Goal: Task Accomplishment & Management: Manage account settings

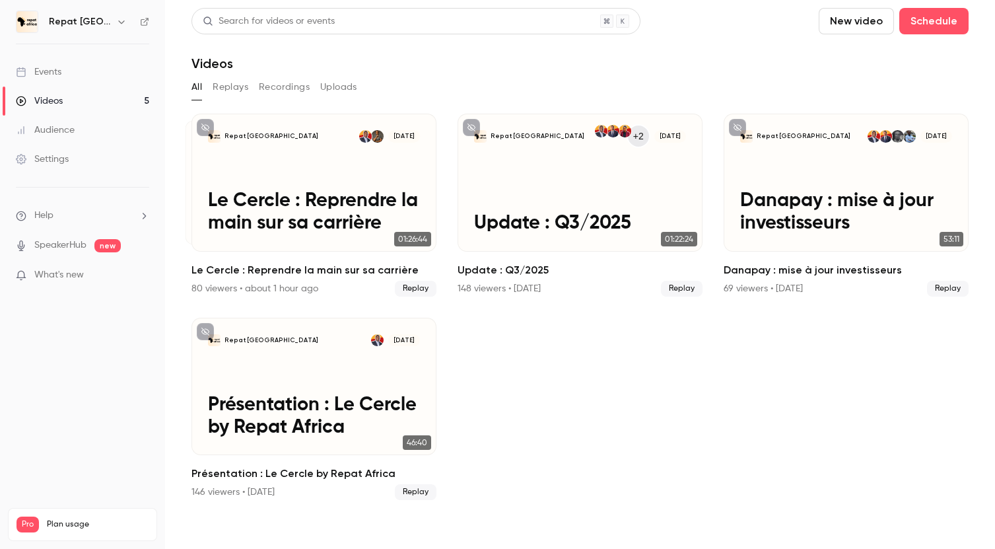
click at [54, 69] on div "Events" at bounding box center [39, 71] width 46 height 13
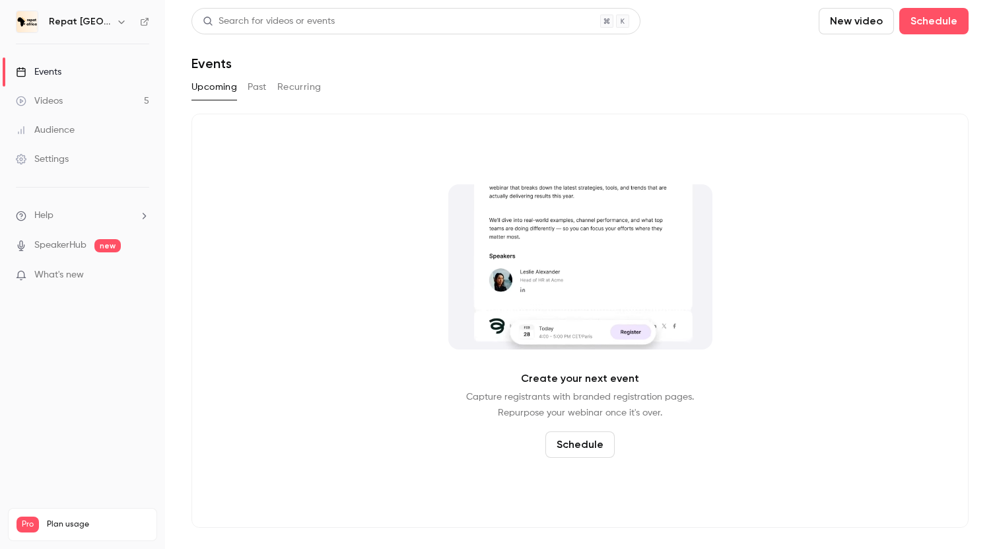
click at [67, 92] on link "Videos 5" at bounding box center [82, 101] width 165 height 29
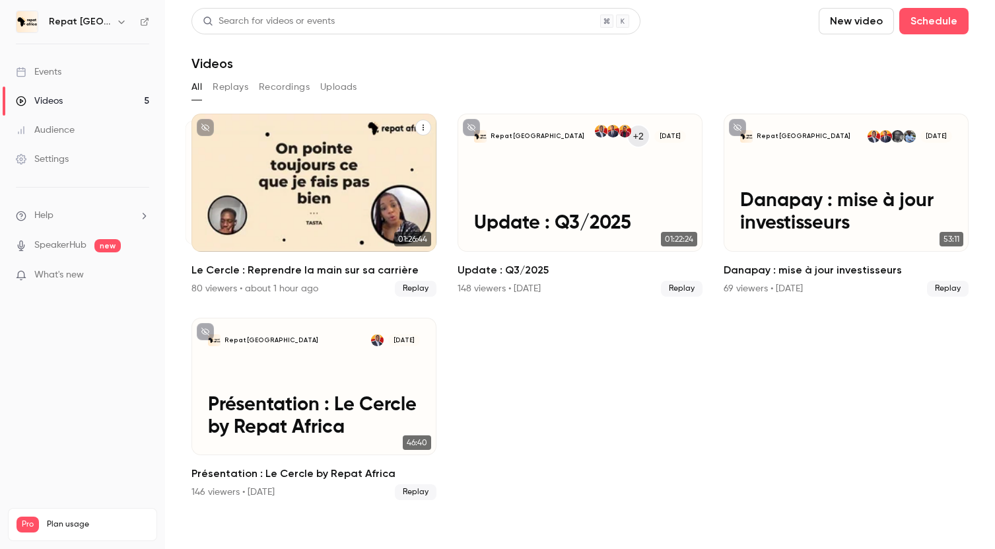
click at [218, 289] on div "80 viewers • about 1 hour ago" at bounding box center [255, 288] width 127 height 13
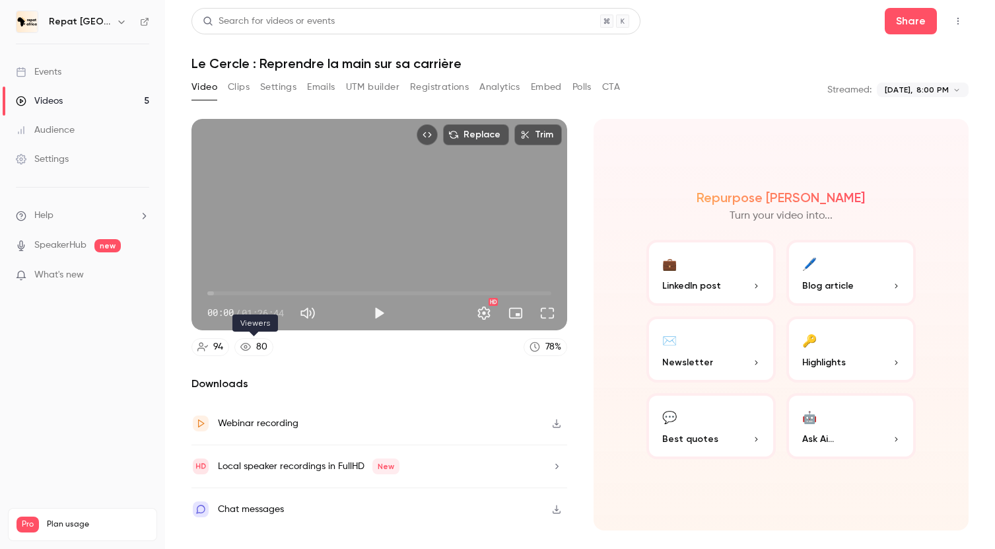
click at [264, 353] on link "80" at bounding box center [254, 347] width 39 height 18
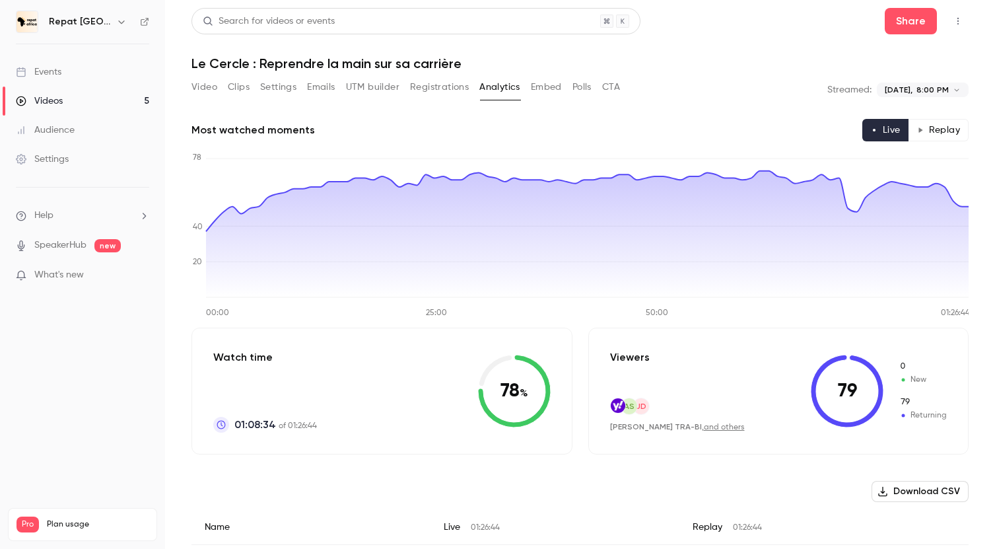
click at [52, 72] on div "Events" at bounding box center [39, 71] width 46 height 13
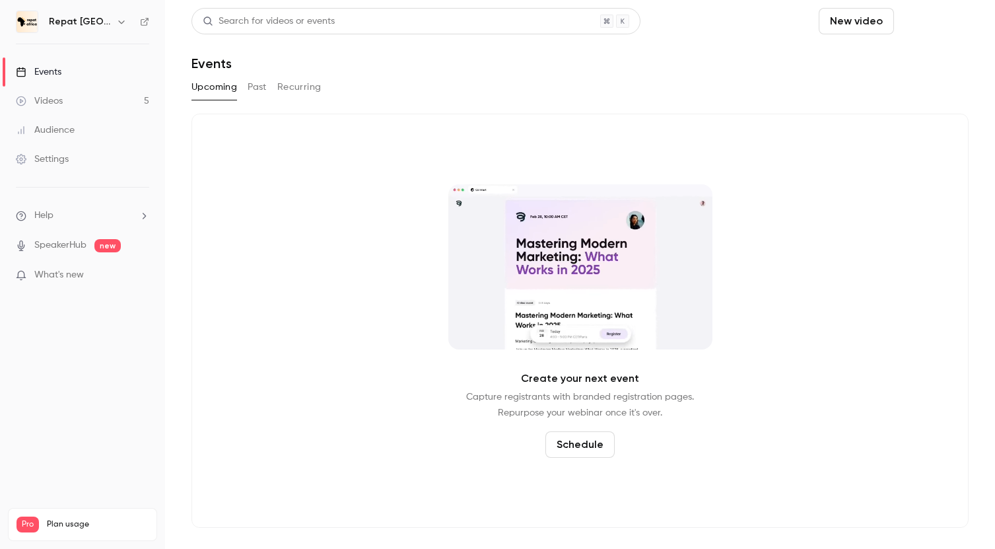
click at [922, 20] on button "Schedule" at bounding box center [934, 21] width 69 height 26
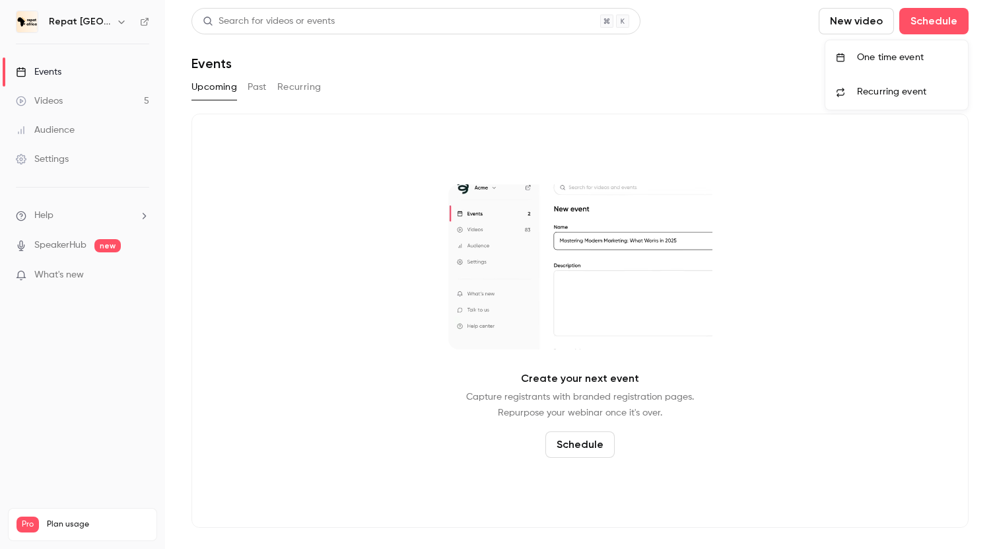
click at [905, 55] on div "One time event" at bounding box center [907, 57] width 100 height 13
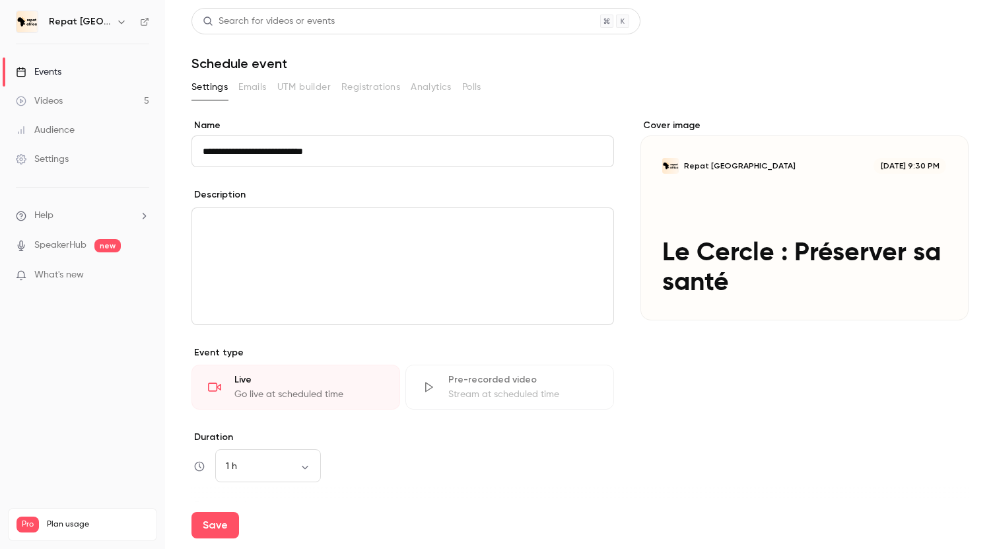
click at [435, 241] on div "editor" at bounding box center [402, 266] width 421 height 116
click at [316, 149] on input "**********" at bounding box center [403, 151] width 423 height 32
click at [320, 148] on input "**********" at bounding box center [403, 151] width 423 height 32
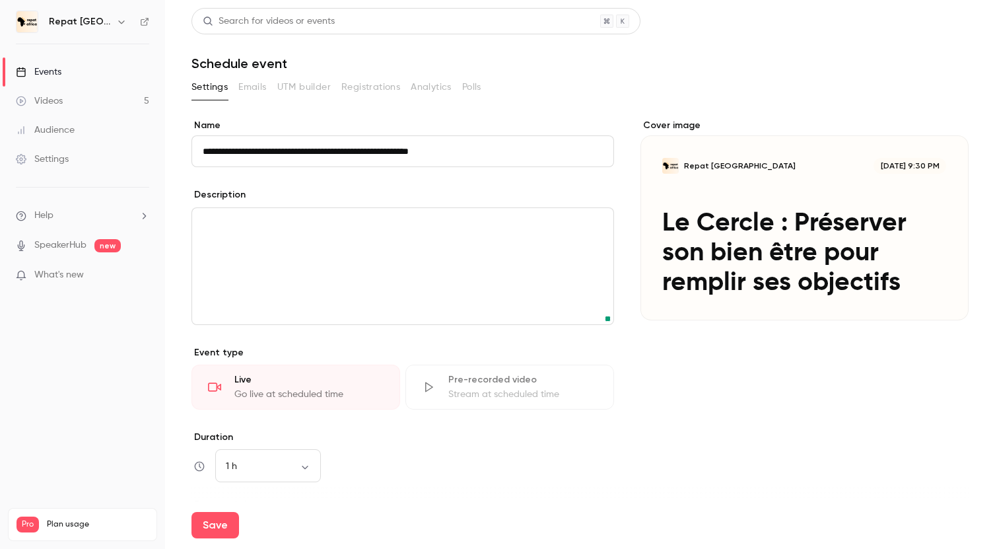
type input "**********"
click at [312, 230] on p "editor" at bounding box center [403, 224] width 400 height 16
click at [359, 234] on div "editor" at bounding box center [402, 266] width 421 height 116
click at [203, 223] on p "**********" at bounding box center [403, 224] width 400 height 16
click at [221, 219] on p "editor" at bounding box center [403, 224] width 400 height 16
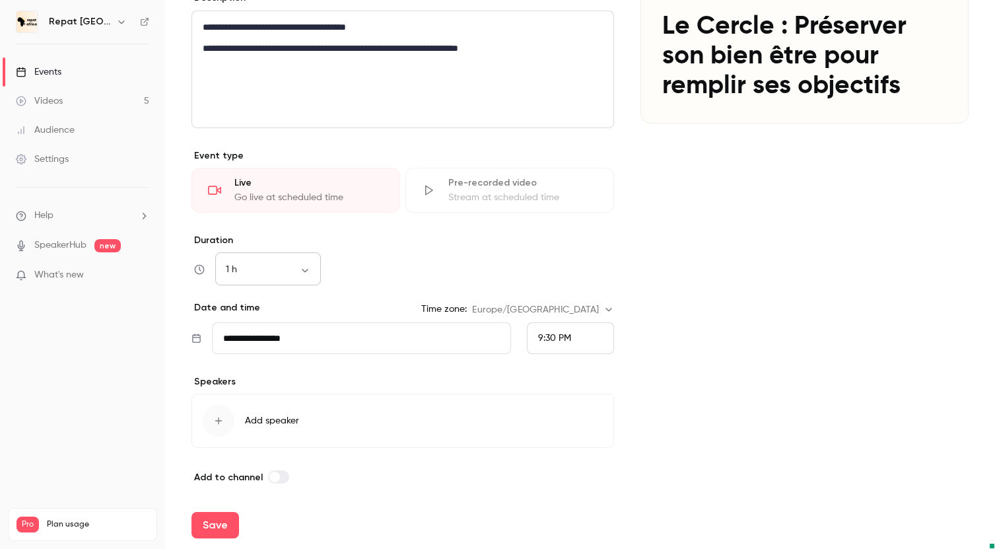
scroll to position [201, 0]
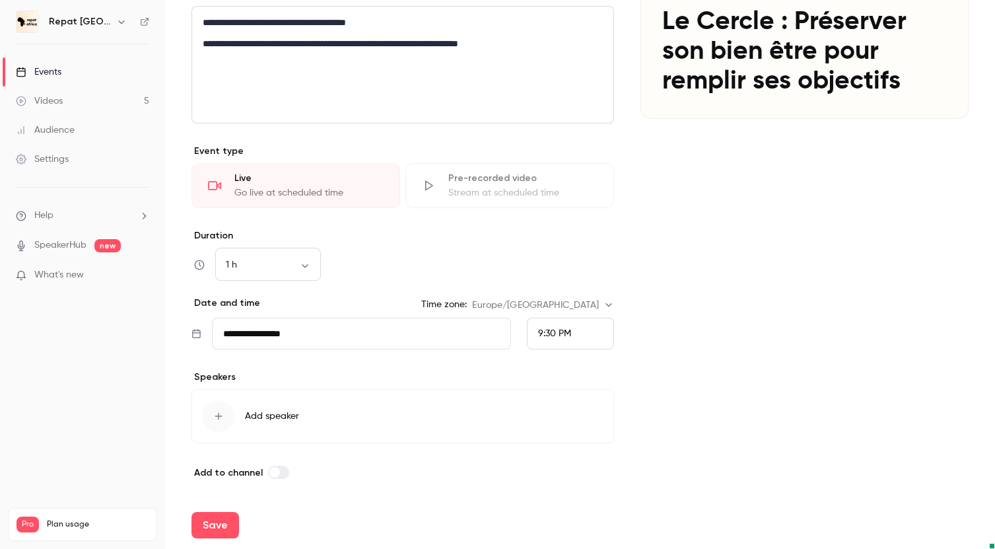
click at [305, 327] on input "**********" at bounding box center [361, 334] width 299 height 32
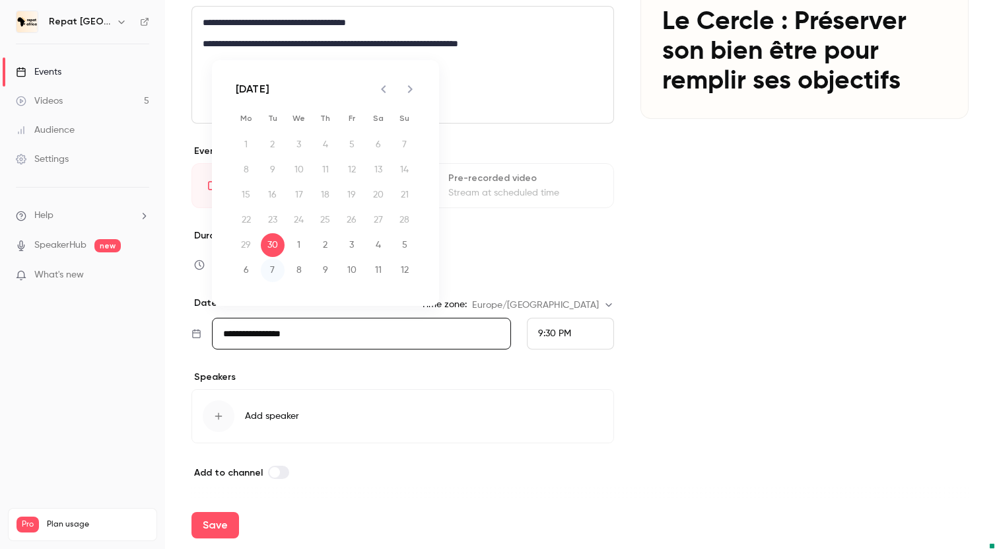
click at [271, 271] on button "7" at bounding box center [273, 270] width 24 height 24
type input "**********"
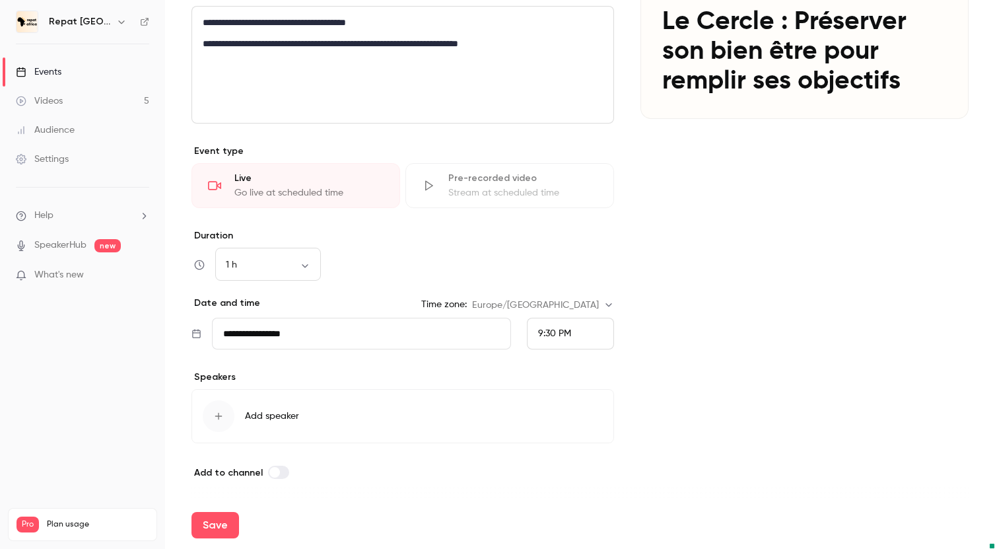
click at [577, 334] on div "9:30 PM" at bounding box center [570, 334] width 87 height 32
click at [552, 128] on span "8:00 PM" at bounding box center [555, 130] width 35 height 9
click at [666, 272] on div "Cover image Repat Africa Oct 7, 8:00 PM Le Cercle : Préserver son bien être pou…" at bounding box center [805, 198] width 328 height 563
click at [226, 415] on div "button" at bounding box center [219, 416] width 32 height 32
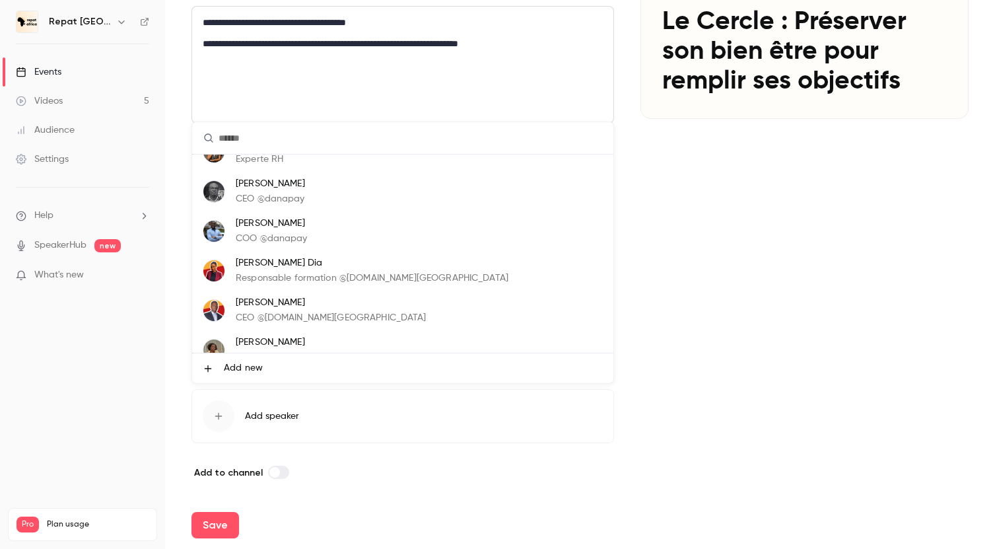
scroll to position [79, 0]
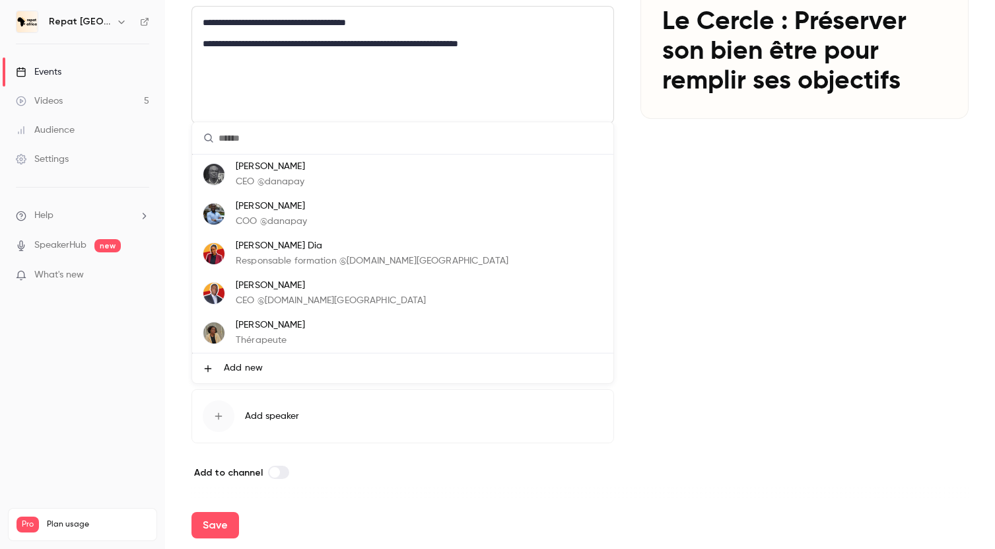
click at [301, 292] on p "Kara Diaby" at bounding box center [331, 286] width 191 height 14
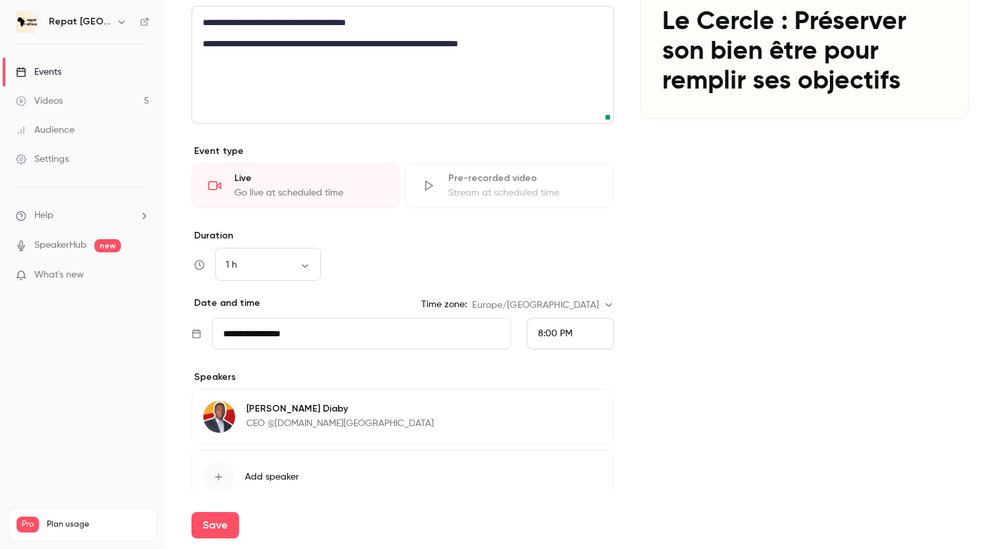
click at [220, 483] on div "button" at bounding box center [219, 477] width 32 height 32
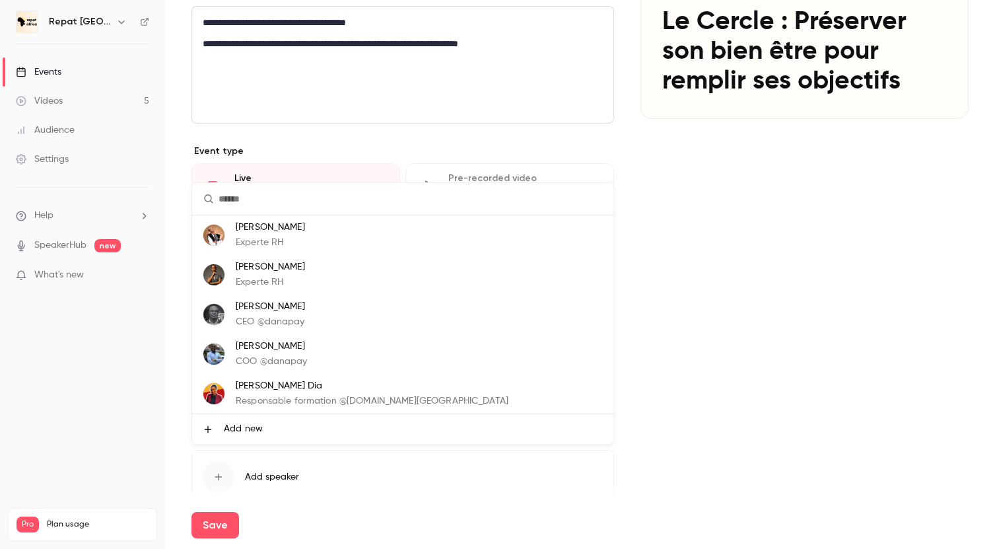
click at [281, 240] on p "Experte RH" at bounding box center [270, 243] width 69 height 14
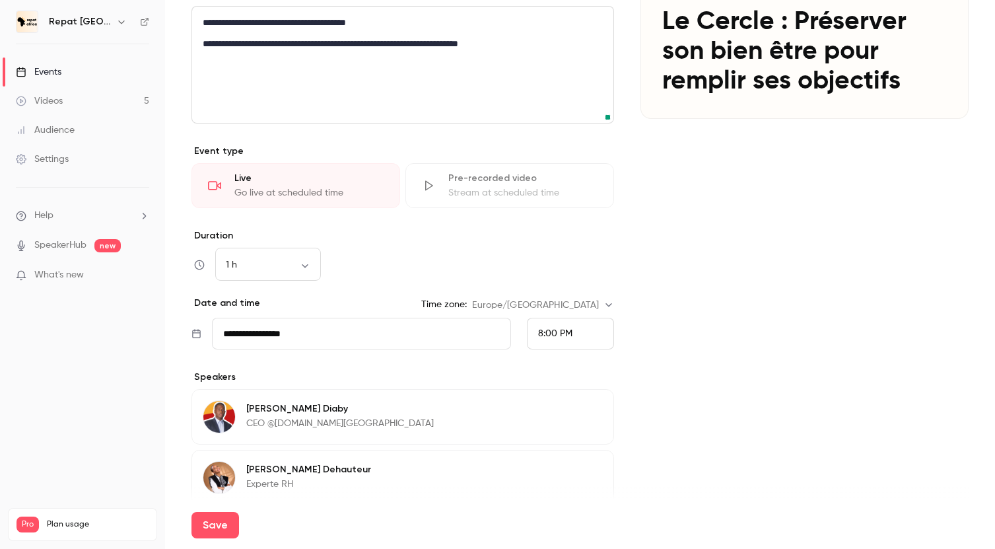
scroll to position [275, 0]
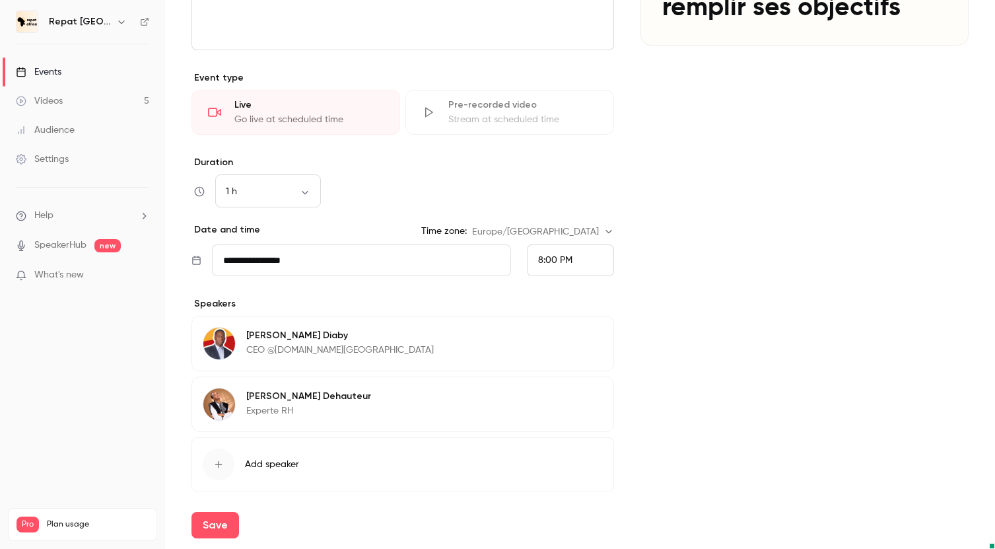
click at [570, 396] on icon "button" at bounding box center [565, 398] width 9 height 9
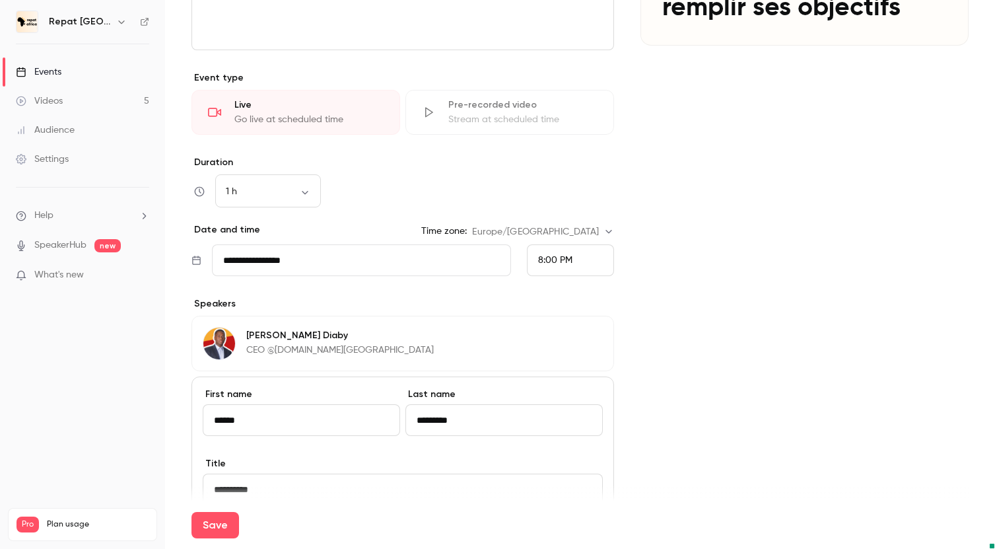
drag, startPoint x: 301, startPoint y: 424, endPoint x: 136, endPoint y: 414, distance: 164.8
click at [136, 414] on div "**********" at bounding box center [497, 274] width 995 height 549
type input "*****"
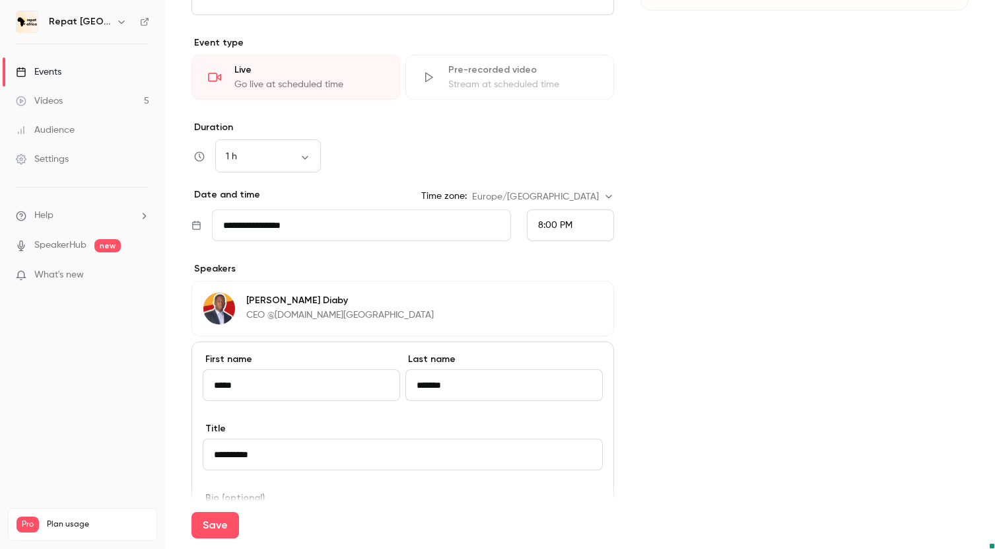
type input "*******"
drag, startPoint x: 271, startPoint y: 453, endPoint x: 209, endPoint y: 453, distance: 62.8
click at [209, 453] on input "**********" at bounding box center [403, 455] width 400 height 32
type input "**********"
click at [217, 528] on button "Save" at bounding box center [216, 525] width 48 height 26
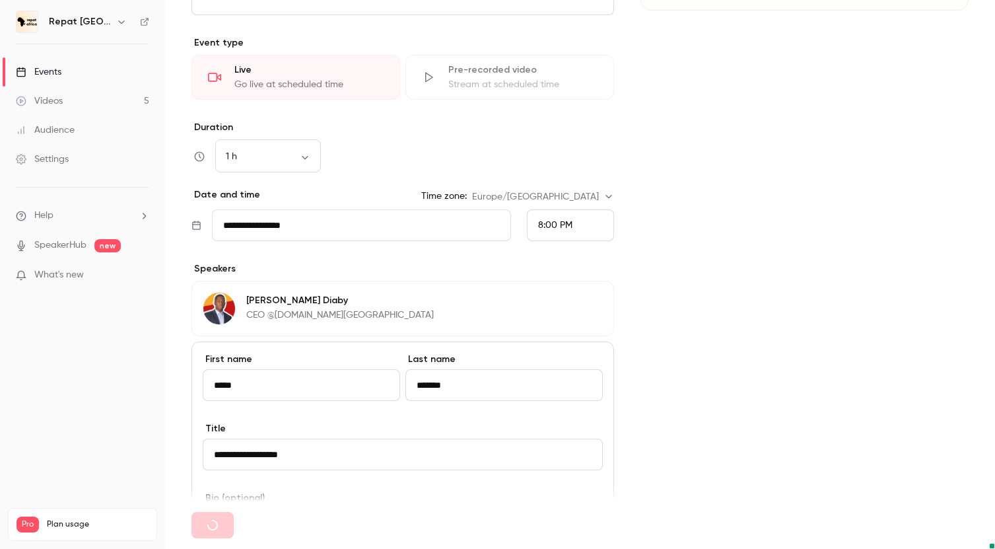
type input "**********"
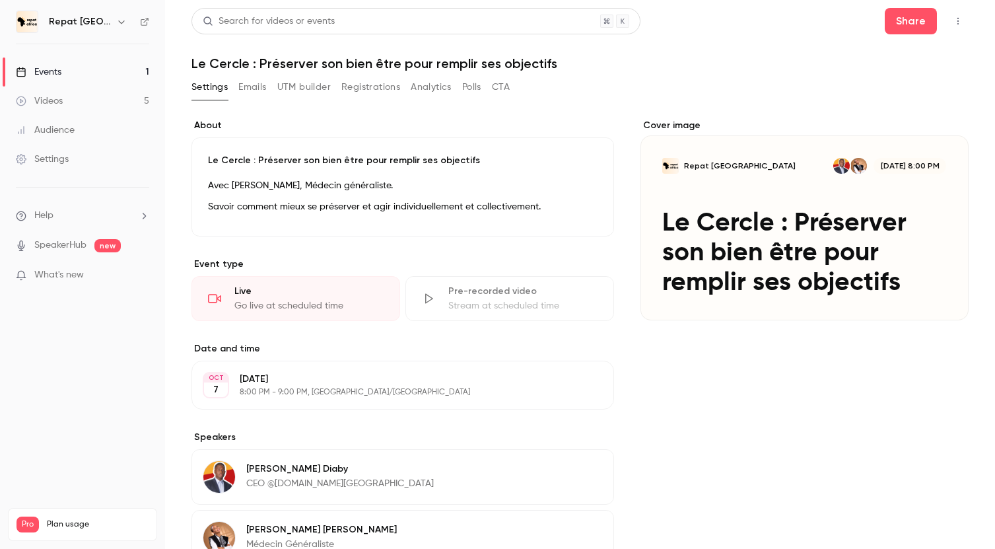
click at [87, 98] on link "Videos 5" at bounding box center [82, 101] width 165 height 29
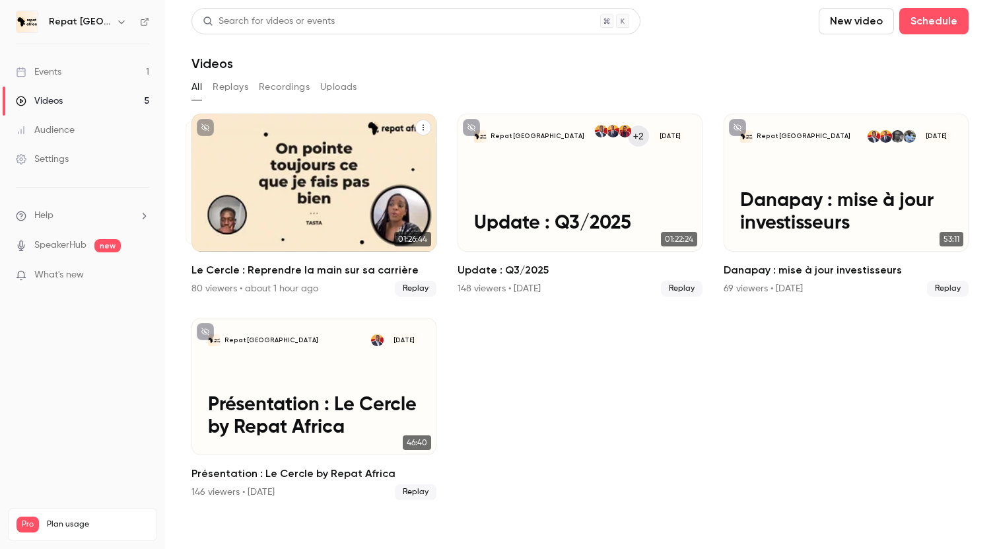
click at [332, 231] on p "Le Cercle : Reprendre la main sur sa carrière" at bounding box center [314, 212] width 212 height 44
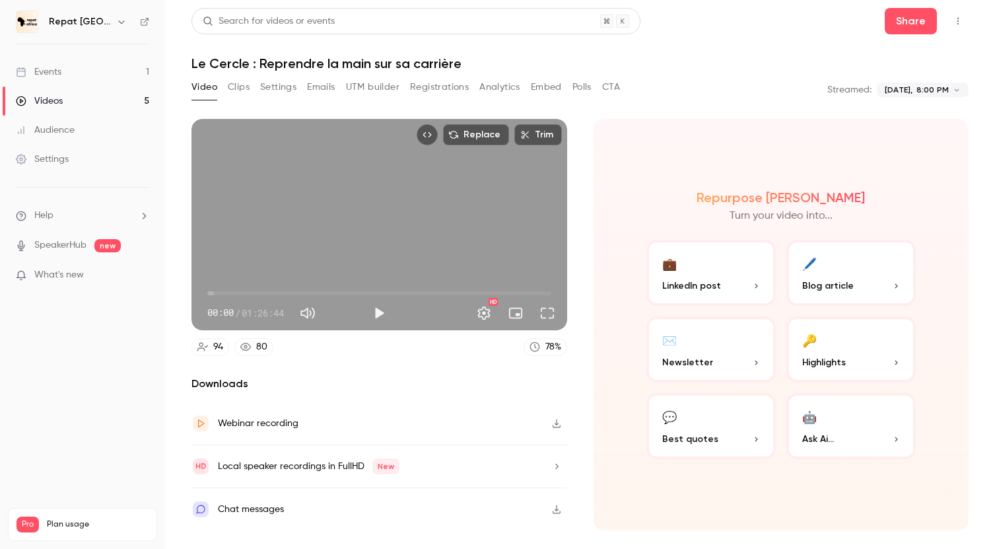
click at [249, 345] on icon at bounding box center [245, 347] width 11 height 8
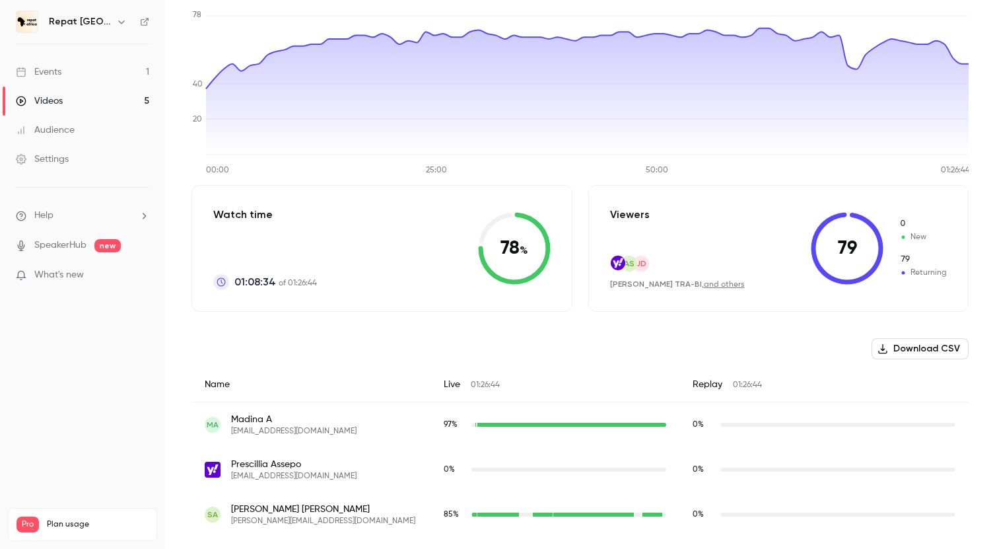
scroll to position [144, 0]
click at [898, 357] on button "Download CSV" at bounding box center [920, 347] width 97 height 21
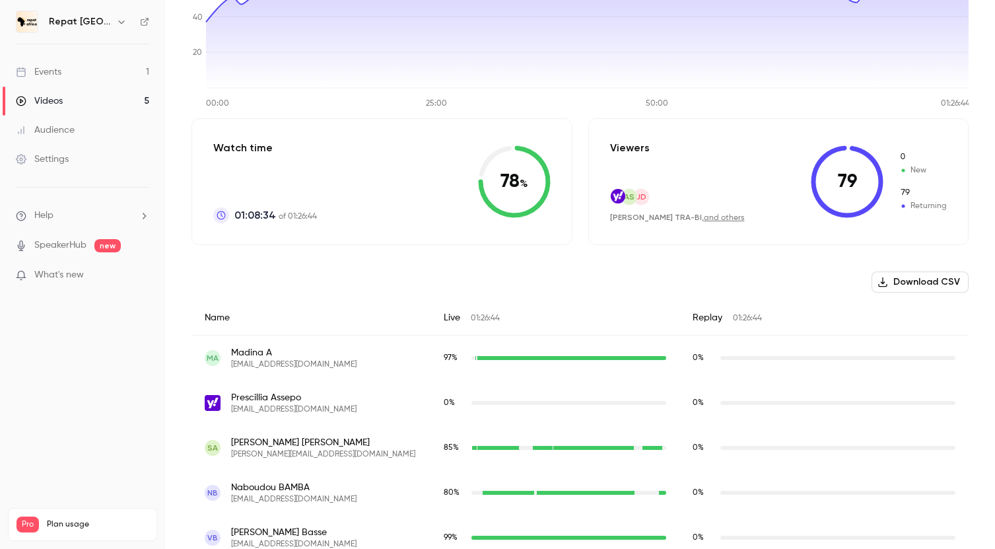
scroll to position [215, 0]
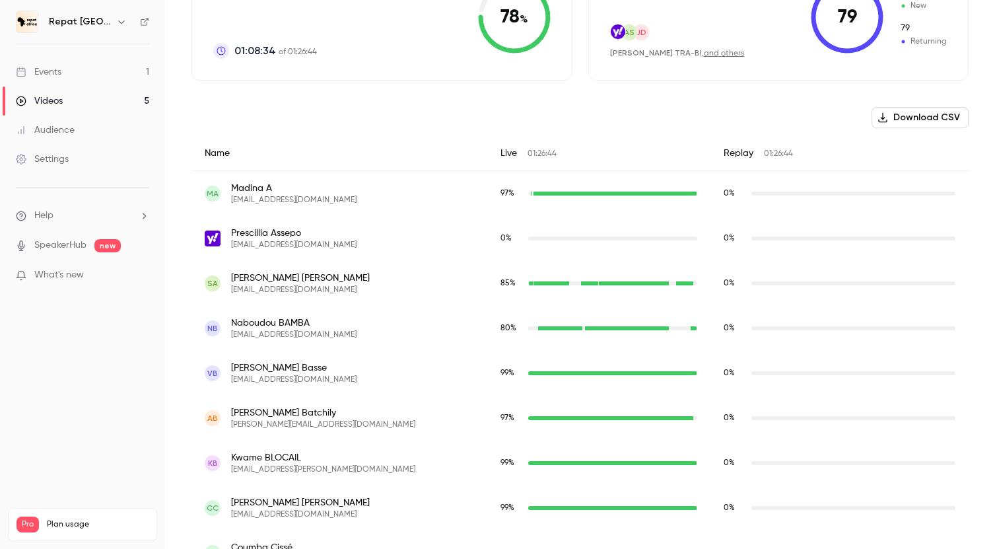
scroll to position [303, 0]
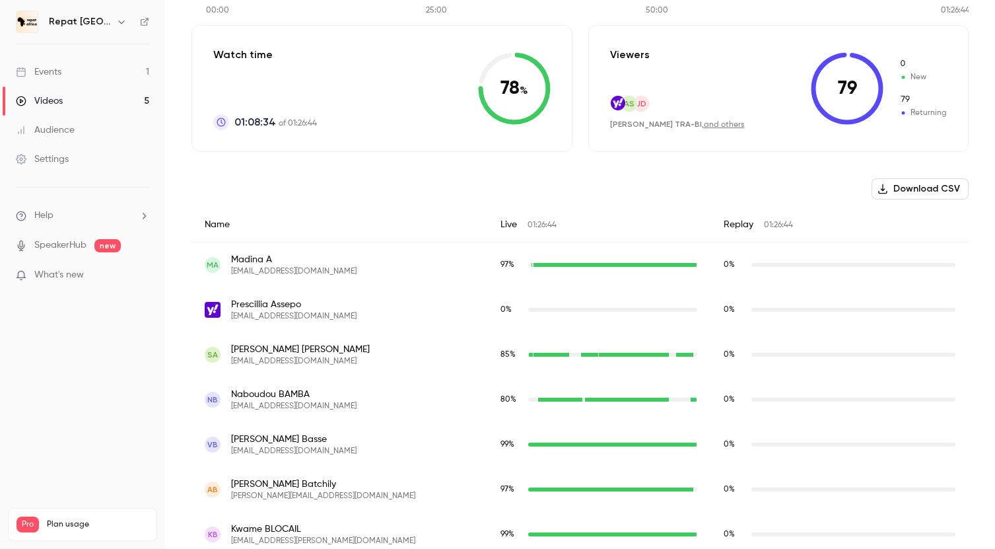
click at [921, 188] on button "Download CSV" at bounding box center [920, 188] width 97 height 21
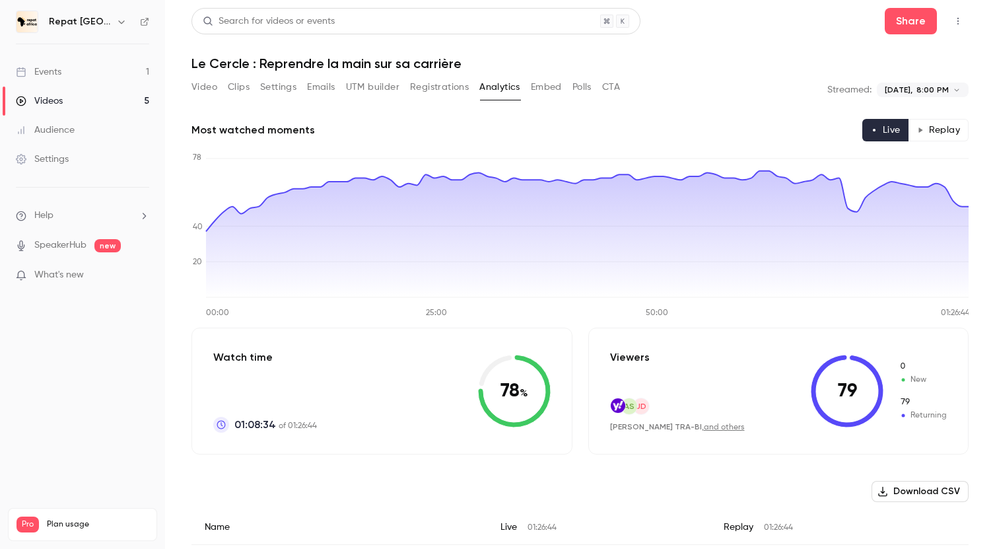
click at [78, 75] on link "Events 1" at bounding box center [82, 71] width 165 height 29
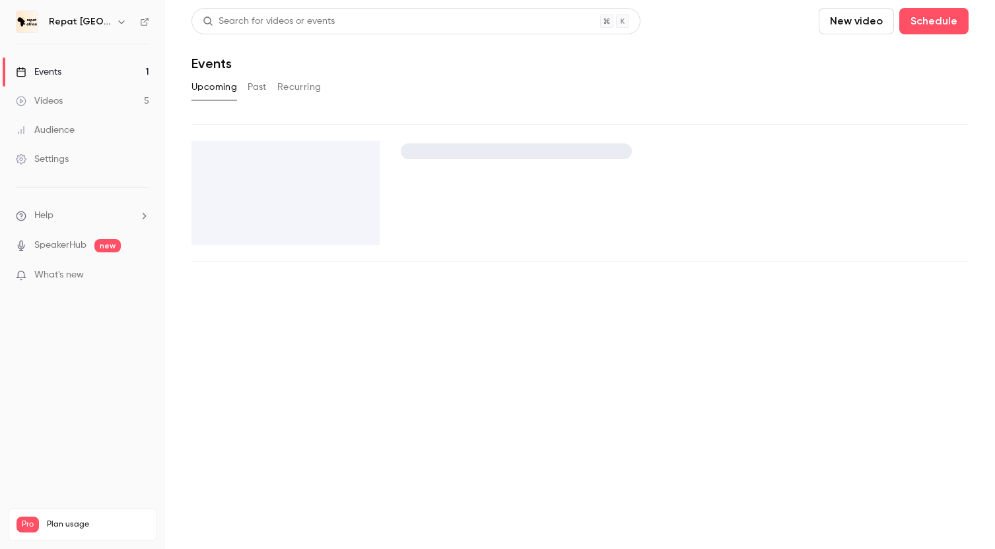
click at [68, 101] on link "Videos 5" at bounding box center [82, 101] width 165 height 29
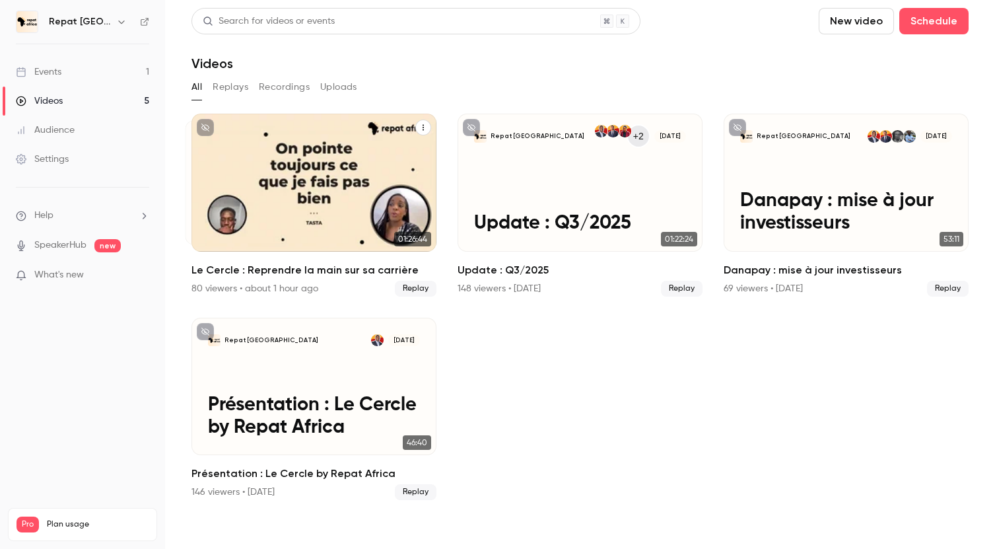
click at [366, 170] on div "Repat Africa Sep 30 Le Cercle : Reprendre la main sur sa carrière" at bounding box center [314, 183] width 245 height 138
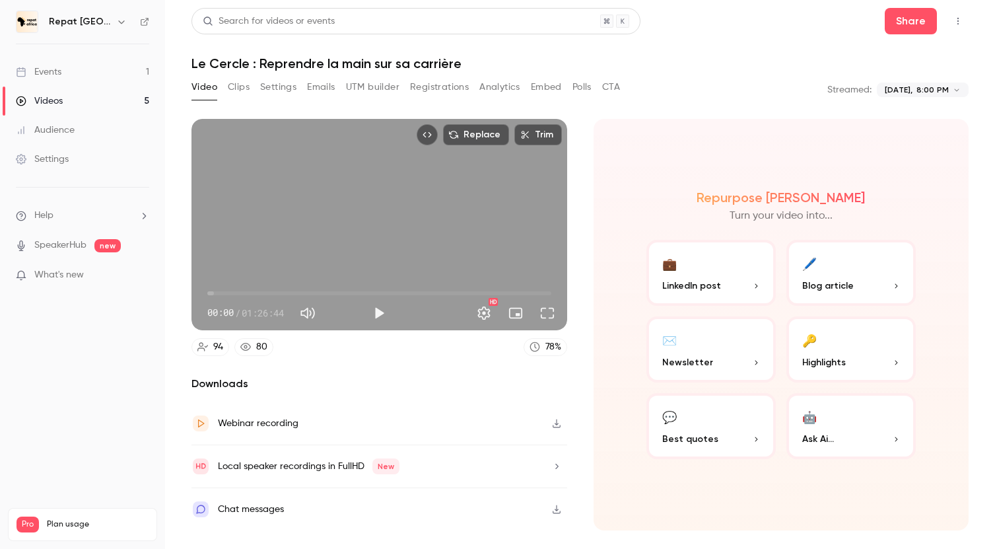
click at [443, 88] on button "Registrations" at bounding box center [439, 87] width 59 height 21
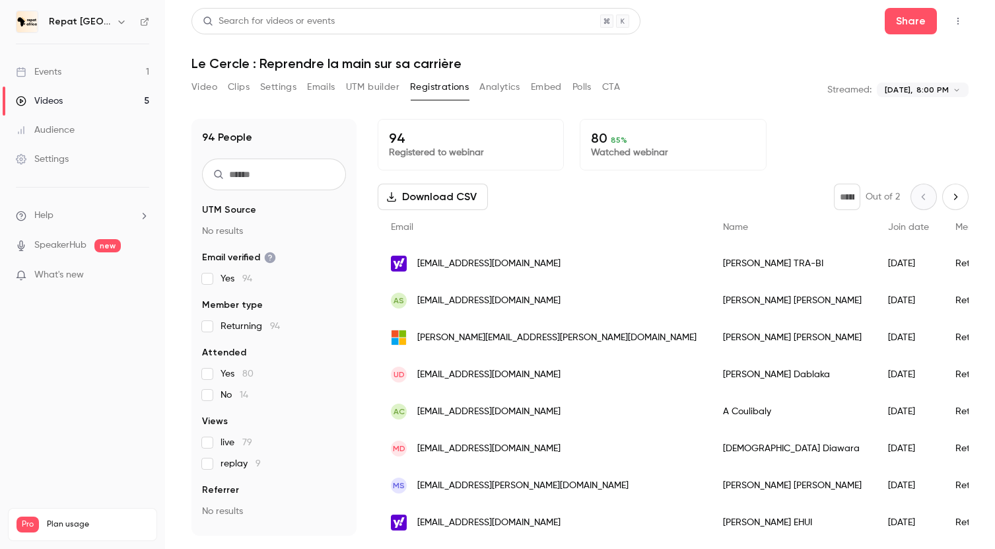
click at [450, 197] on button "Download CSV" at bounding box center [433, 197] width 110 height 26
click at [110, 71] on link "Events 1" at bounding box center [82, 71] width 165 height 29
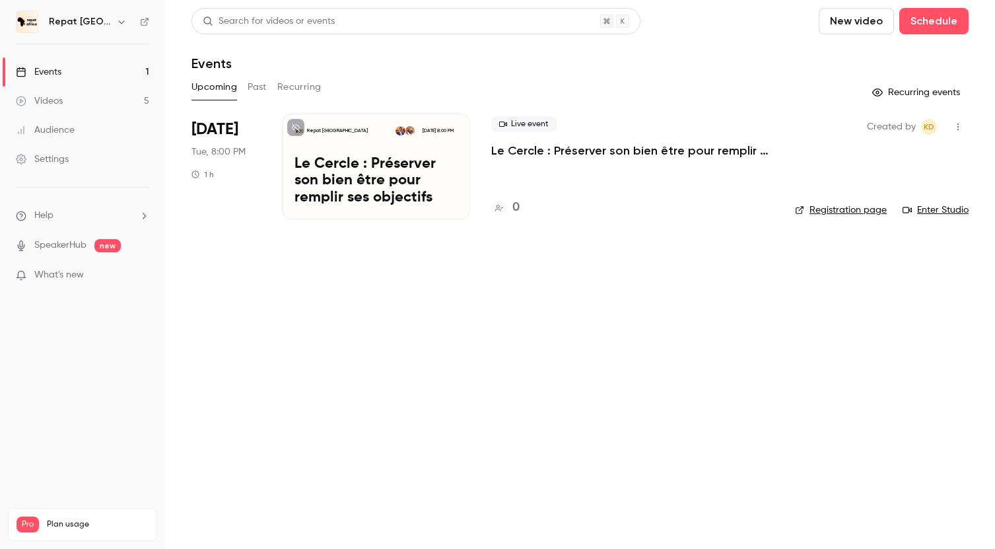
click at [130, 100] on link "Videos 5" at bounding box center [82, 101] width 165 height 29
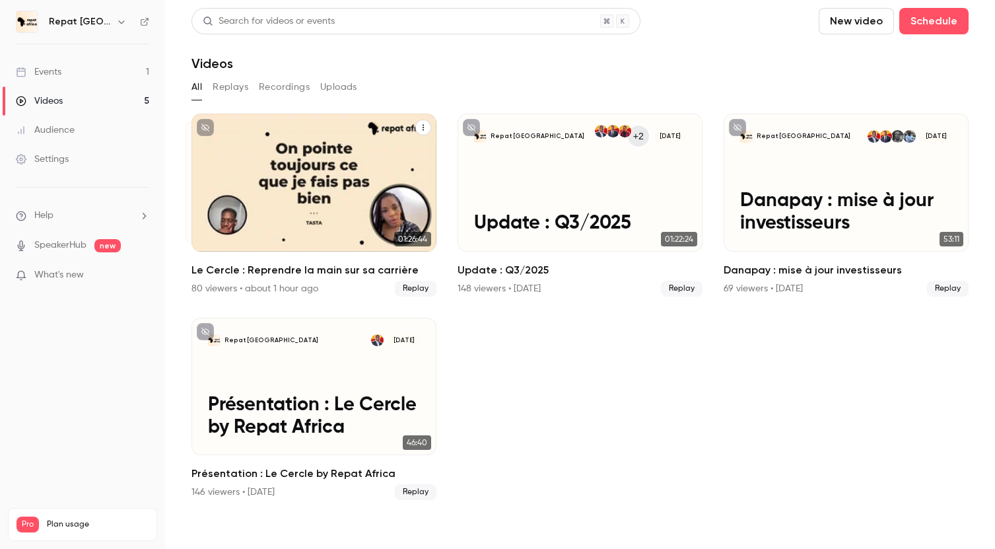
click at [234, 287] on div "80 viewers • about 1 hour ago" at bounding box center [255, 288] width 127 height 13
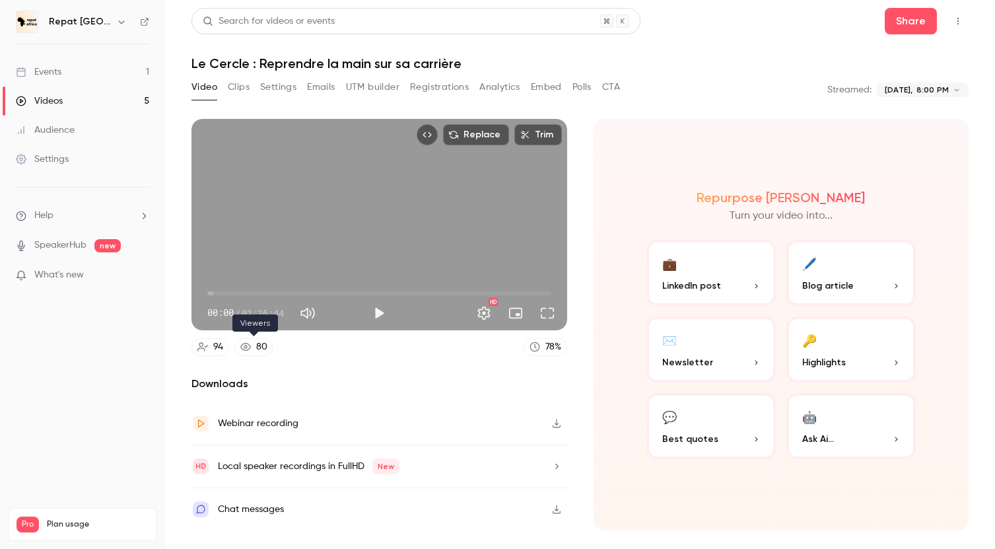
click at [270, 342] on link "80" at bounding box center [254, 347] width 39 height 18
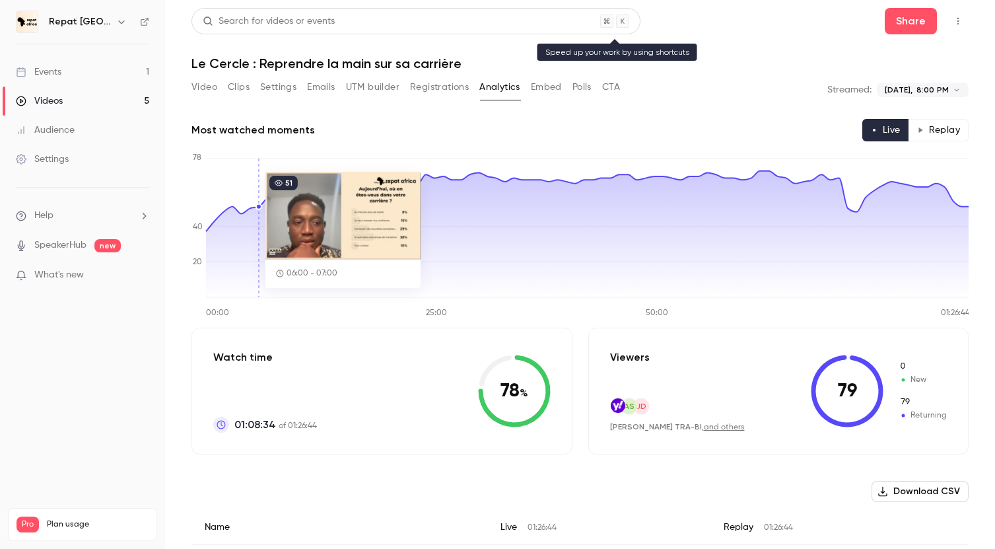
click at [398, 17] on div "Search for videos or events" at bounding box center [416, 21] width 449 height 26
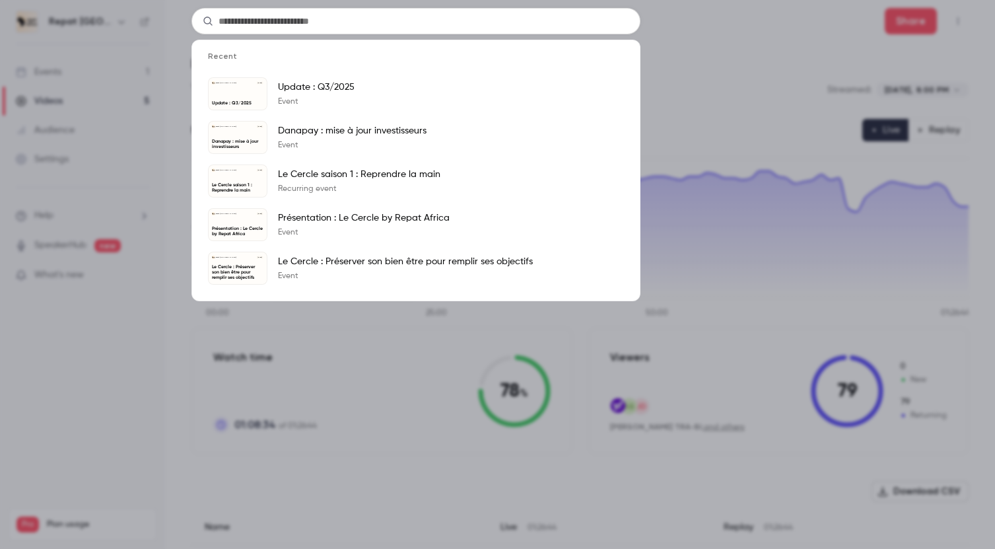
click at [730, 88] on div "Recent Repat Africa Sep 30 Update : Q3/2025 Update : Q3/2025 Event Repat Africa…" at bounding box center [497, 274] width 995 height 549
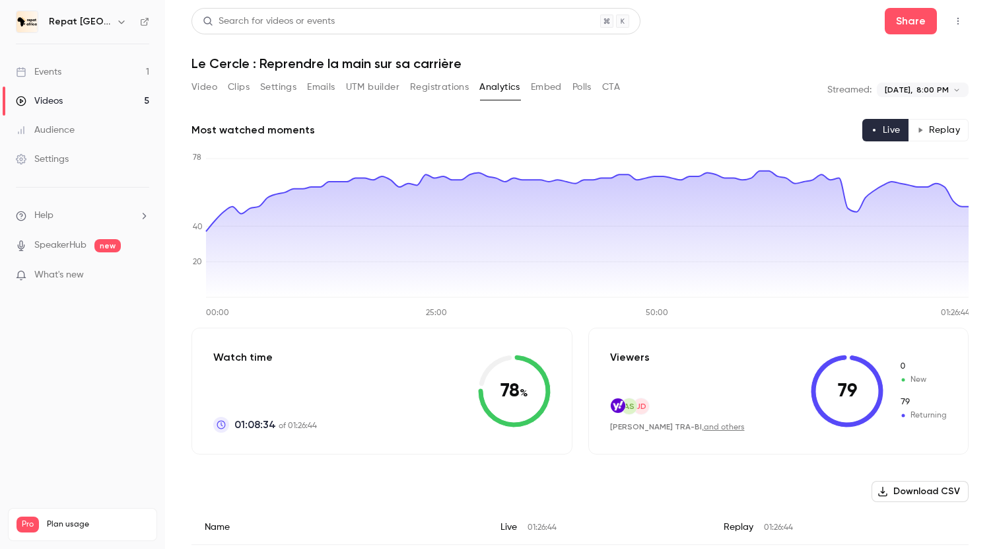
click at [89, 99] on link "Videos 5" at bounding box center [82, 101] width 165 height 29
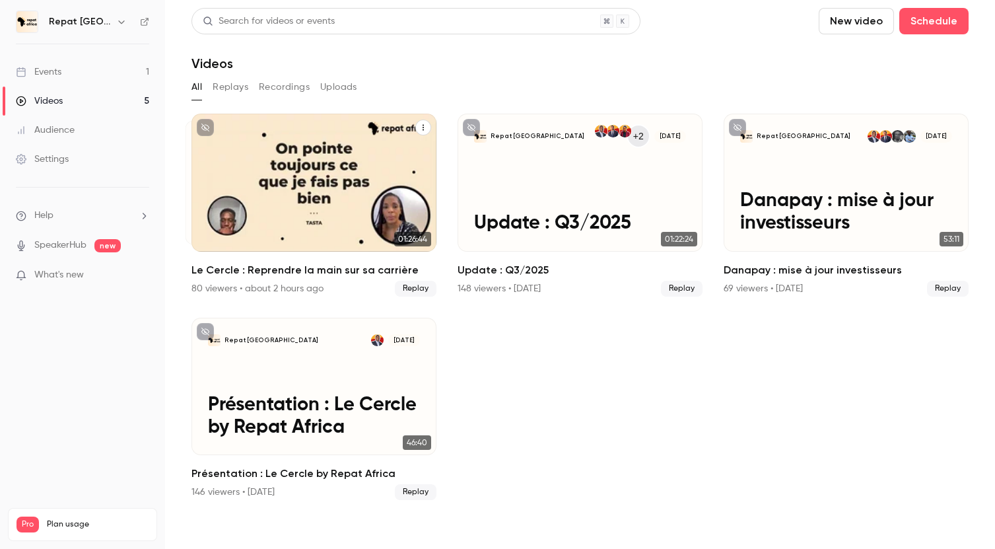
click at [318, 273] on h2 "Le Cercle : Reprendre la main sur sa carrière" at bounding box center [314, 270] width 245 height 16
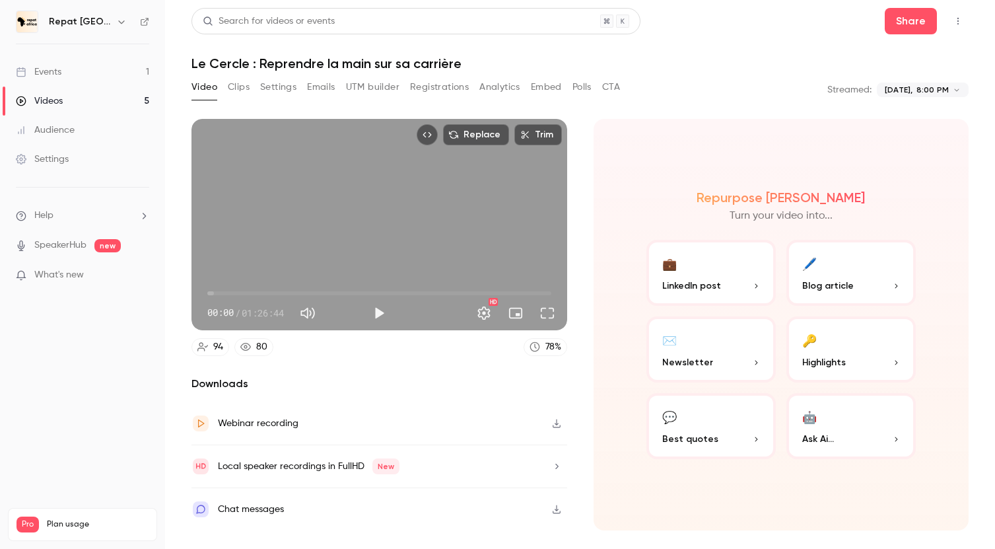
click at [256, 347] on div "80" at bounding box center [261, 347] width 11 height 14
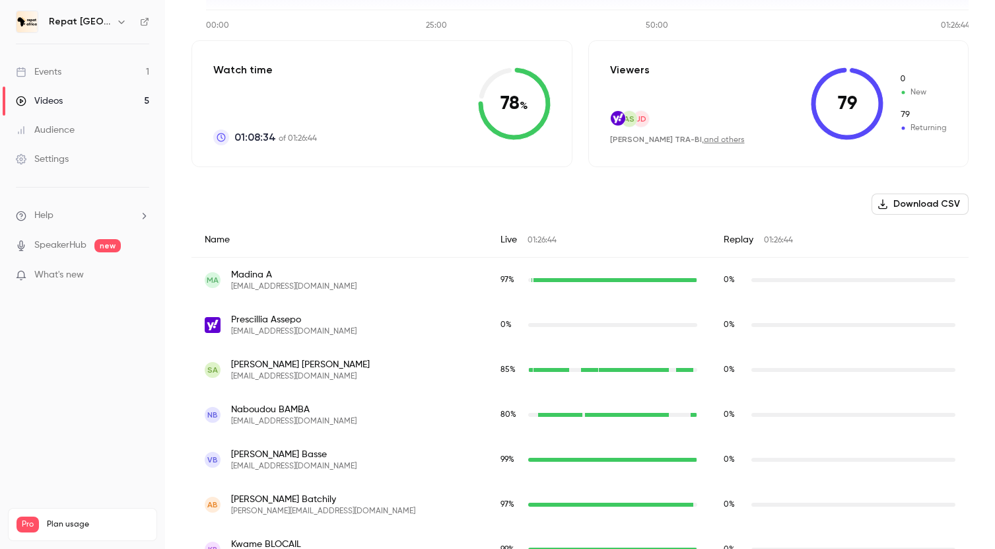
scroll to position [1276, 0]
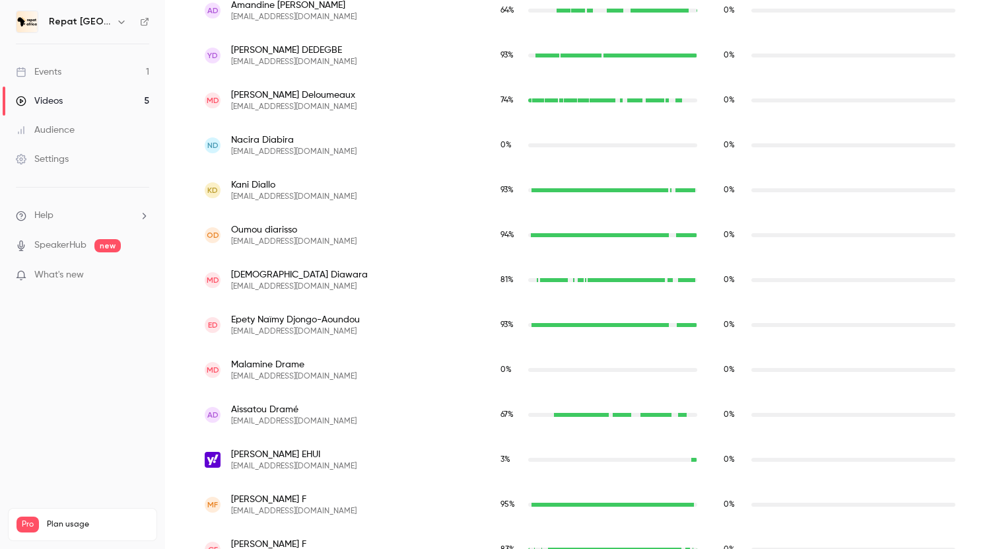
click at [197, 265] on div "MD Mariame Diawara mariame.diawara@hotmail.fr" at bounding box center [340, 280] width 296 height 45
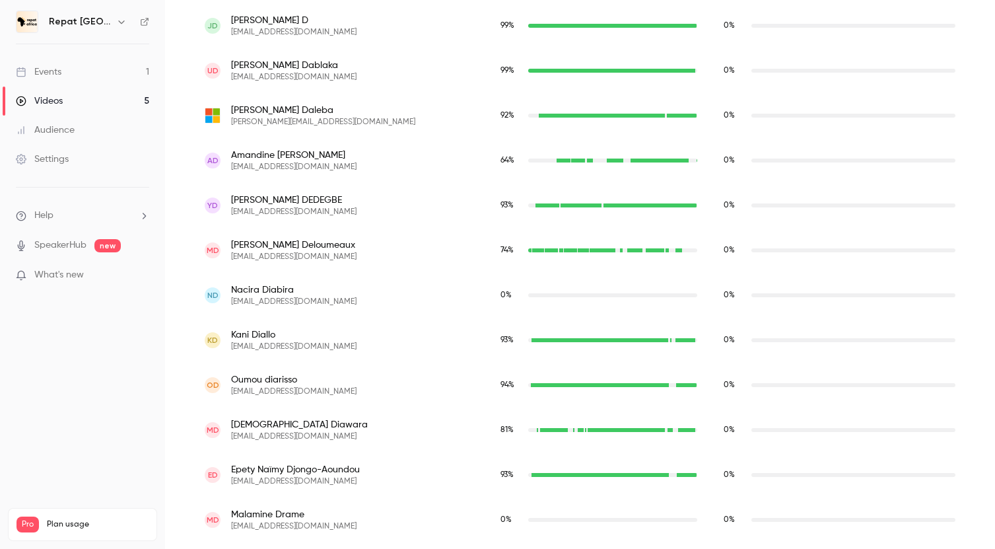
scroll to position [1131, 0]
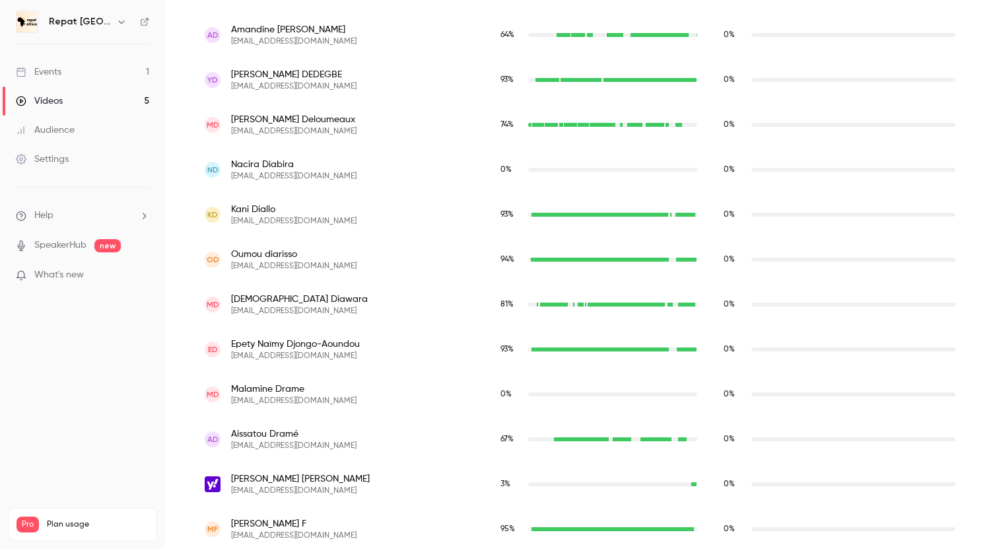
scroll to position [3971, 0]
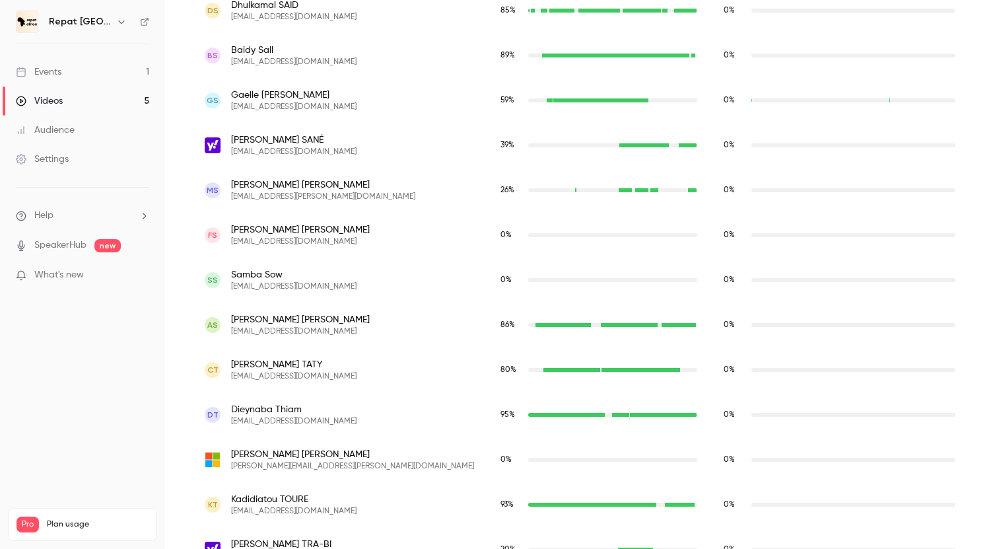
click at [70, 67] on link "Events 1" at bounding box center [82, 71] width 165 height 29
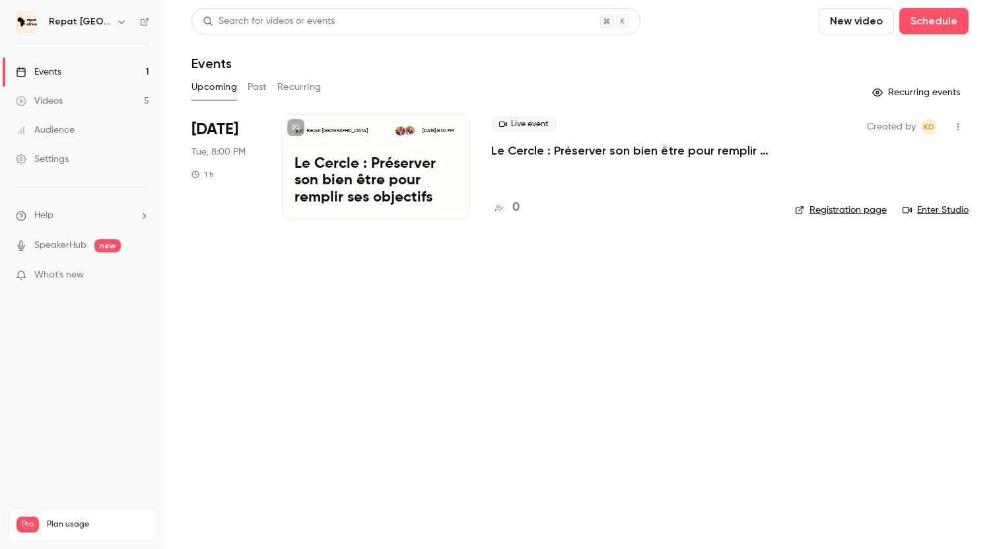
click at [595, 157] on p "Le Cercle : Préserver son bien être pour remplir ses objectifs" at bounding box center [632, 151] width 283 height 16
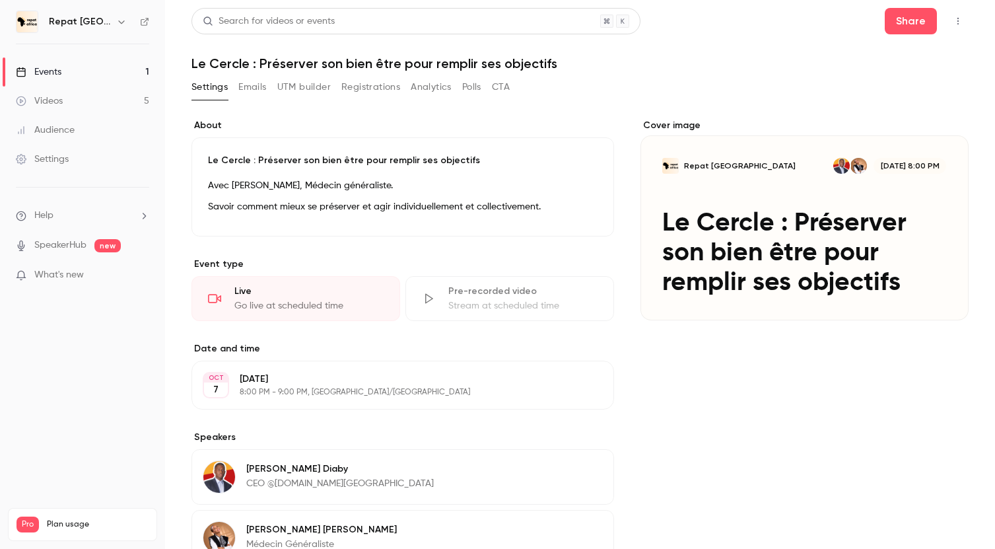
click at [111, 87] on link "Videos 5" at bounding box center [82, 101] width 165 height 29
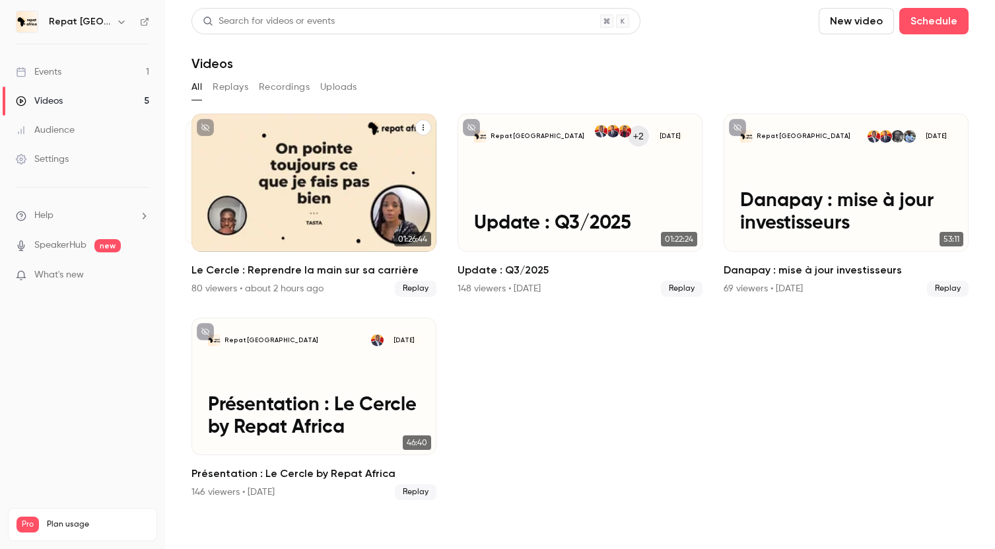
click at [292, 283] on div "80 viewers • about 2 hours ago" at bounding box center [258, 288] width 132 height 13
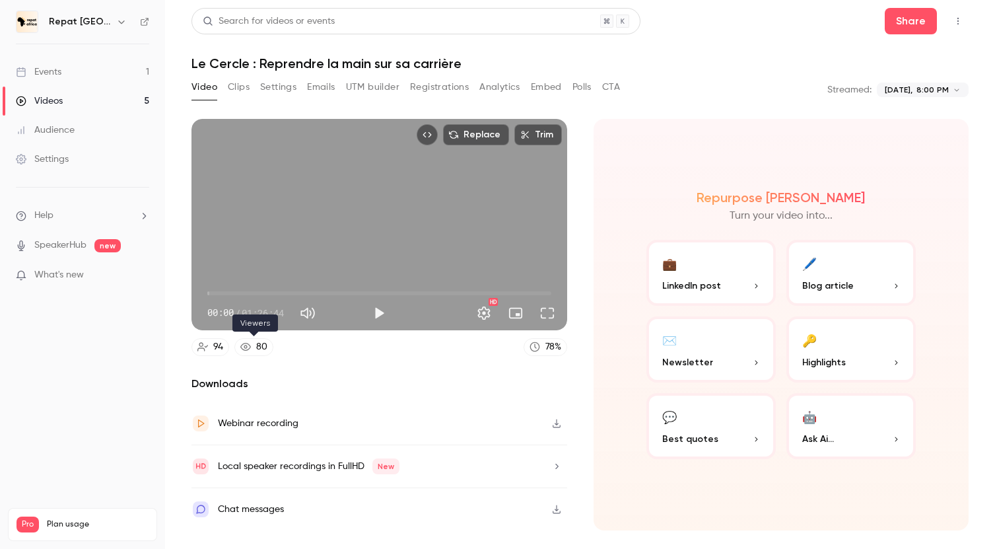
click at [260, 349] on div "80" at bounding box center [261, 347] width 11 height 14
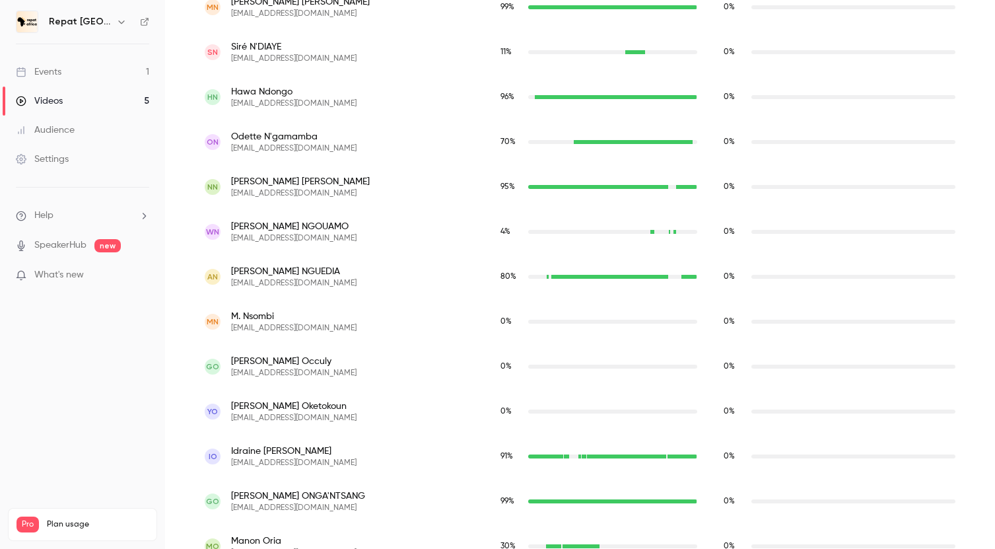
scroll to position [3165, 0]
click at [79, 75] on link "Events 1" at bounding box center [82, 71] width 165 height 29
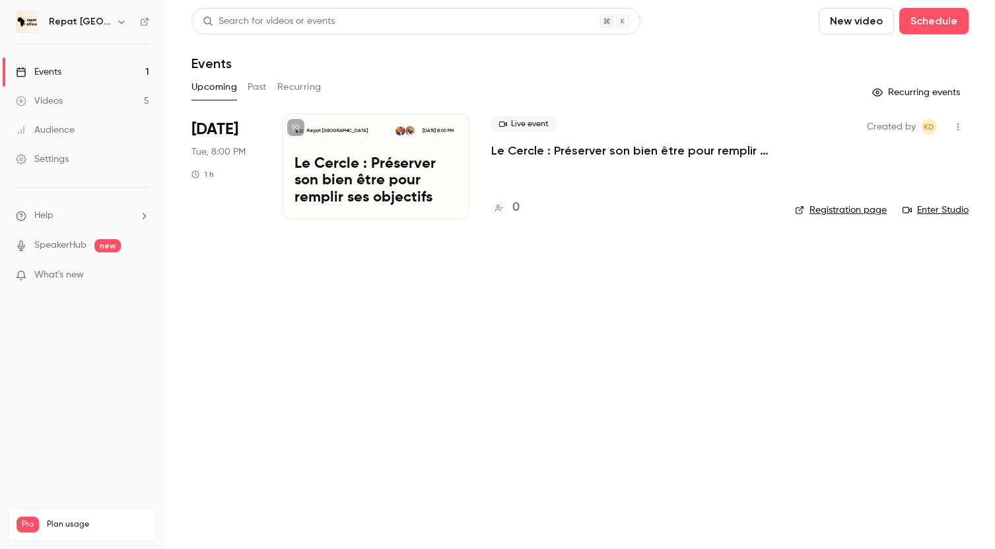
click at [364, 173] on p "Le Cercle : Préserver son bien être pour remplir ses objectifs" at bounding box center [376, 181] width 163 height 51
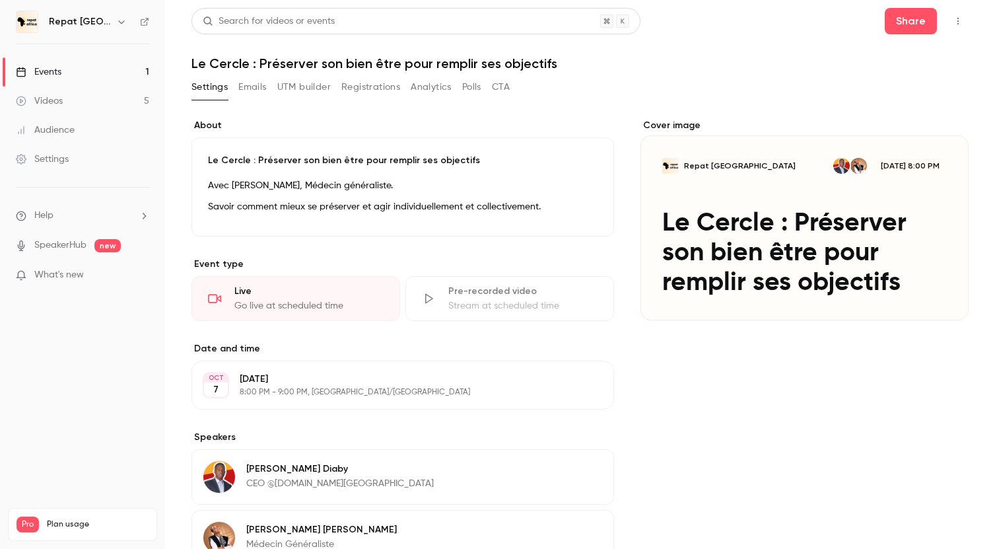
click at [83, 72] on link "Events 1" at bounding box center [82, 71] width 165 height 29
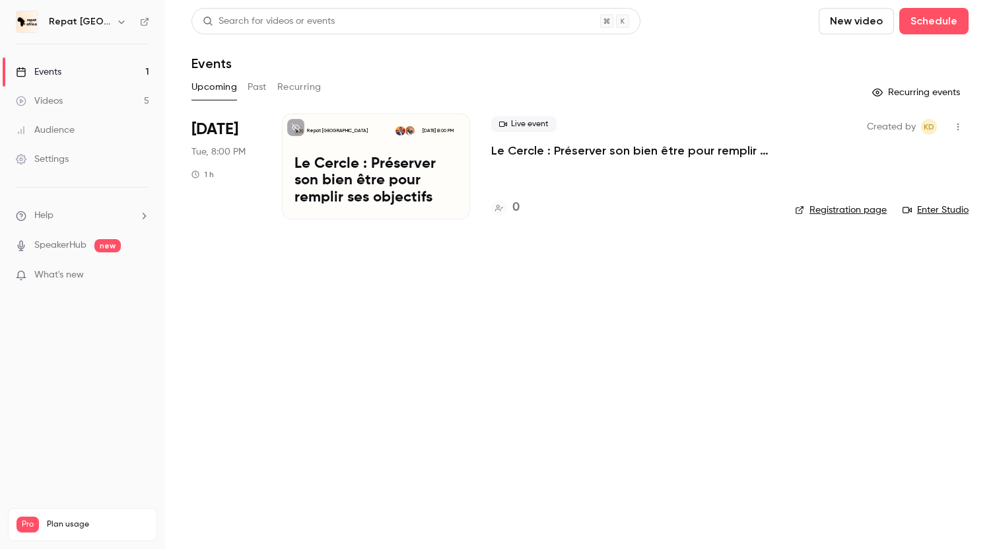
click at [417, 143] on div "Repat Africa Oct 7, 8:00 PM Le Cercle : Préserver son bien être pour remplir se…" at bounding box center [376, 167] width 188 height 106
click at [513, 202] on h4 "16" at bounding box center [518, 208] width 11 height 18
click at [518, 210] on h4 "25" at bounding box center [519, 208] width 13 height 18
click at [521, 211] on h4 "31" at bounding box center [518, 208] width 11 height 18
click at [521, 205] on h4 "39" at bounding box center [519, 208] width 13 height 18
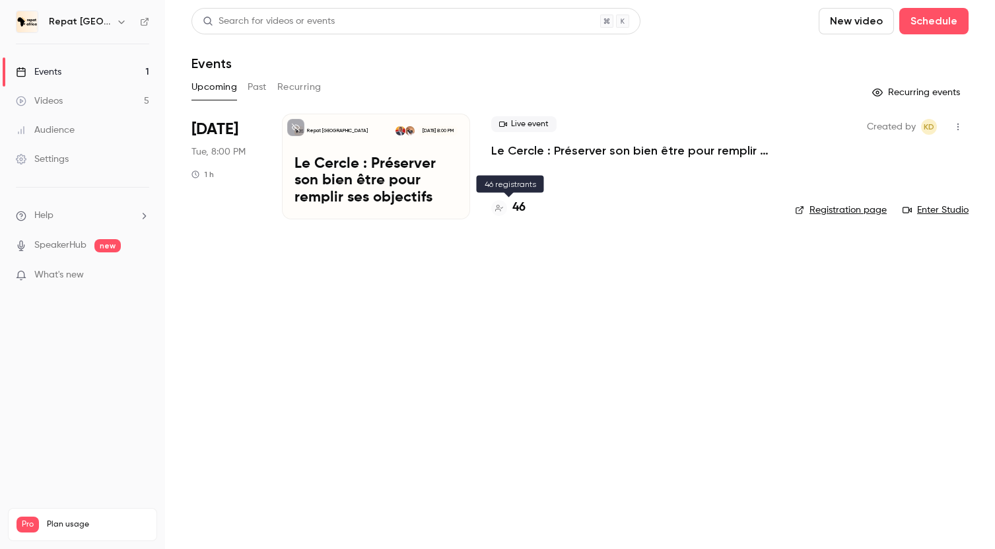
click at [522, 209] on h4 "46" at bounding box center [519, 208] width 13 height 18
click at [532, 151] on p "Le Cercle : Préserver son bien être pour remplir ses objectifs" at bounding box center [632, 151] width 283 height 16
click at [545, 150] on p "Le Cercle : Préserver son bien être pour remplir ses objectifs" at bounding box center [632, 151] width 283 height 16
click at [519, 202] on h4 "93" at bounding box center [519, 208] width 13 height 18
click at [517, 204] on h4 "93" at bounding box center [519, 208] width 13 height 18
